Goal: Check status: Check status

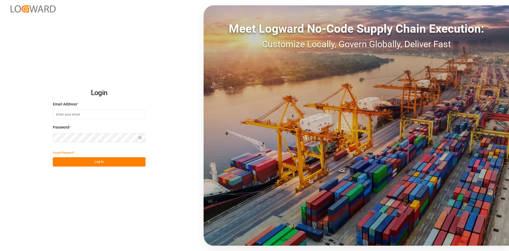
type input "[PERSON_NAME][EMAIL_ADDRESS][DOMAIN_NAME]"
click at [0, 132] on html "Login Email Address * [PERSON_NAME][EMAIL_ADDRESS][DOMAIN_NAME] Password * Show…" at bounding box center [254, 125] width 509 height 251
click at [63, 163] on button "Log In" at bounding box center [99, 161] width 93 height 9
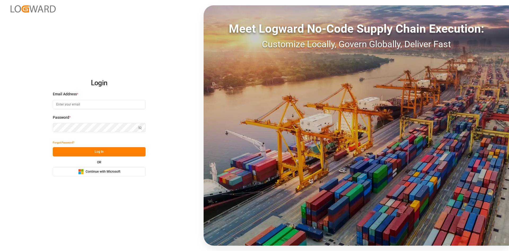
type input "[PERSON_NAME][EMAIL_ADDRESS][DOMAIN_NAME]"
click at [7, 128] on div "Login Email Address * [PERSON_NAME][EMAIL_ADDRESS][DOMAIN_NAME] Password * Show…" at bounding box center [254, 125] width 509 height 251
drag, startPoint x: 58, startPoint y: 155, endPoint x: 77, endPoint y: 149, distance: 19.4
click at [58, 155] on button "Log In" at bounding box center [99, 151] width 93 height 9
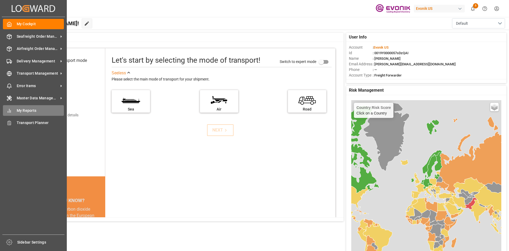
click at [35, 110] on span "My Reports" at bounding box center [41, 111] width 48 height 6
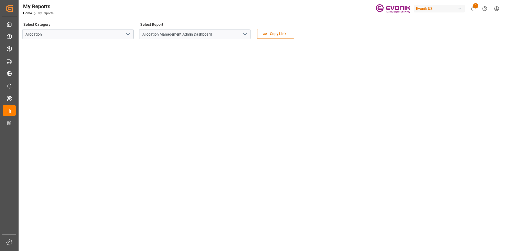
click at [126, 35] on icon "open menu" at bounding box center [128, 34] width 6 height 6
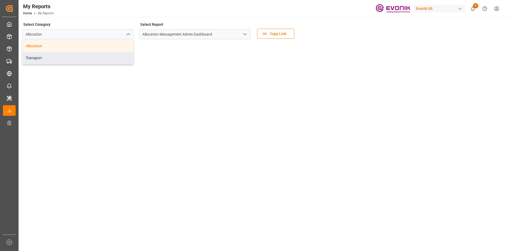
click at [90, 57] on div "Transport" at bounding box center [78, 58] width 111 height 12
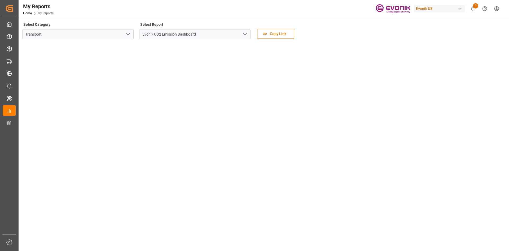
click at [247, 34] on icon "open menu" at bounding box center [245, 34] width 6 height 6
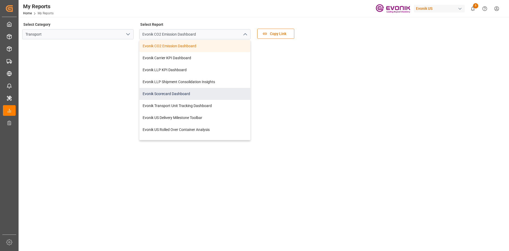
click at [178, 96] on div "Evonik Scorecard Dashboard" at bounding box center [195, 94] width 111 height 12
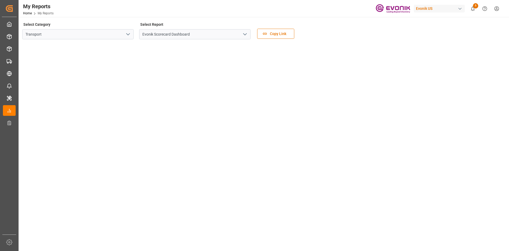
click at [247, 35] on icon "open menu" at bounding box center [245, 34] width 6 height 6
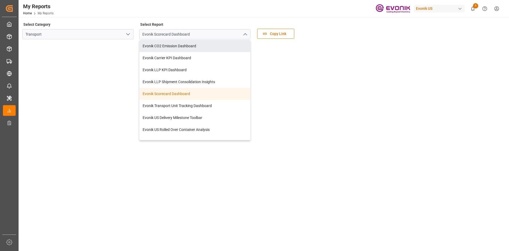
click at [129, 35] on icon "open menu" at bounding box center [128, 34] width 6 height 6
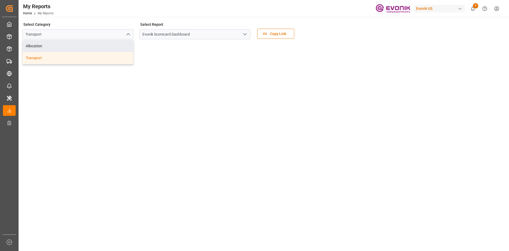
drag, startPoint x: 89, startPoint y: 48, endPoint x: 254, endPoint y: 9, distance: 170.4
click at [254, 9] on div "My Reports Home My Reports Evonik US 5 Notifications Only show unread All Mark …" at bounding box center [262, 8] width 495 height 17
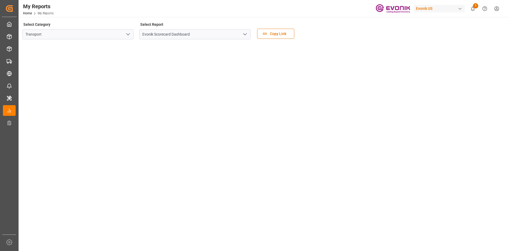
scroll to position [27, 0]
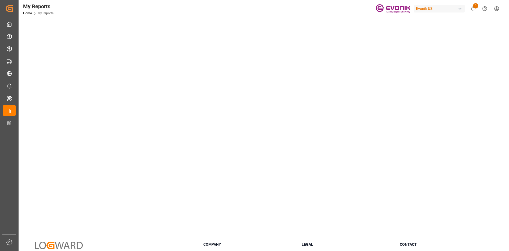
click at [474, 83] on tableau-viz at bounding box center [263, 123] width 481 height 213
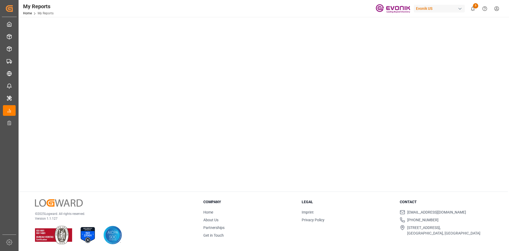
scroll to position [70, 0]
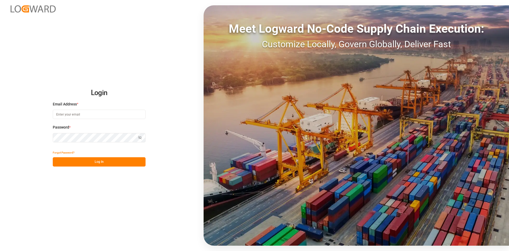
type input "[PERSON_NAME][EMAIL_ADDRESS][DOMAIN_NAME]"
click at [0, 141] on html "Login Email Address * [PERSON_NAME][EMAIL_ADDRESS][DOMAIN_NAME] Password * Show…" at bounding box center [254, 125] width 509 height 251
click at [67, 166] on div "Login Email Address * [PERSON_NAME][EMAIL_ADDRESS][DOMAIN_NAME] Password * Show…" at bounding box center [254, 125] width 509 height 251
click at [69, 164] on button "Log In" at bounding box center [99, 161] width 93 height 9
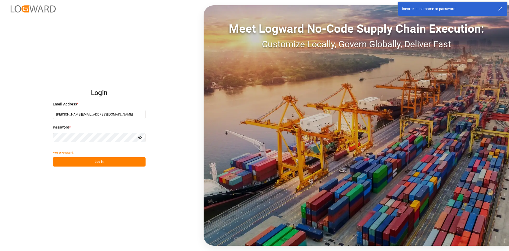
click at [0, 141] on html "Login Email Address * alexander.schoeps@leschaco.com Password * Show password F…" at bounding box center [254, 125] width 509 height 251
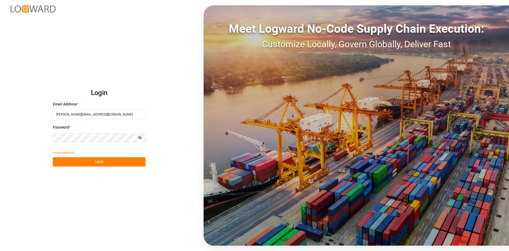
click at [62, 166] on button "Log In" at bounding box center [99, 161] width 93 height 9
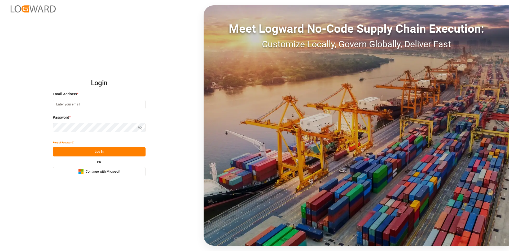
type input "[PERSON_NAME][EMAIL_ADDRESS][DOMAIN_NAME]"
click at [27, 127] on div "Login Email Address * [PERSON_NAME][EMAIL_ADDRESS][DOMAIN_NAME] Password * Show…" at bounding box center [254, 125] width 509 height 251
click at [22, 125] on div "Login Email Address * [PERSON_NAME][EMAIL_ADDRESS][DOMAIN_NAME] Password * Show…" at bounding box center [254, 125] width 509 height 251
click at [64, 151] on button "Log In" at bounding box center [99, 151] width 93 height 9
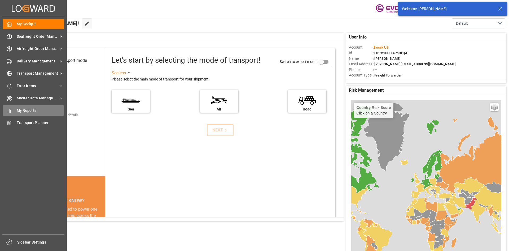
click at [18, 109] on span "My Reports" at bounding box center [41, 111] width 48 height 6
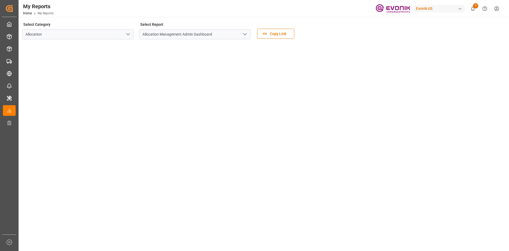
click at [128, 37] on icon "open menu" at bounding box center [128, 34] width 6 height 6
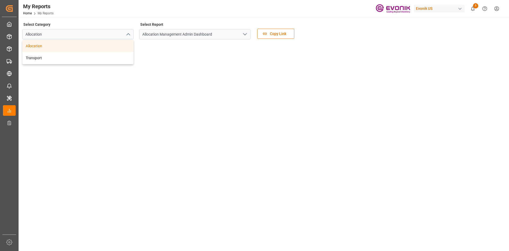
click at [342, 31] on div "Select Category Allocation Allocation Transport Select Report Allocation Manage…" at bounding box center [263, 32] width 482 height 22
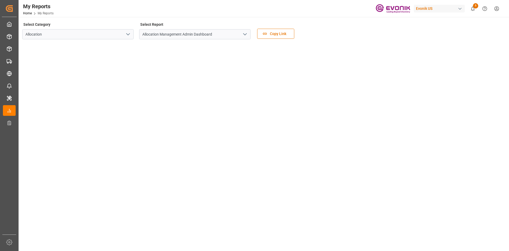
click at [404, 31] on div "Select Category Allocation Select Report Allocation Management Admin Dashboard …" at bounding box center [263, 32] width 482 height 22
click at [274, 2] on div "My Reports Home My Reports Evonik US 5 Notifications Only show unread All Mark …" at bounding box center [262, 8] width 495 height 17
click at [300, 12] on div "My Reports Home My Reports Evonik US 5 Notifications Only show unread All Mark …" at bounding box center [262, 8] width 495 height 17
click at [256, 14] on div "My Reports Home My Reports Evonik US 5 Notifications Only show unread All Mark …" at bounding box center [262, 8] width 495 height 17
